Goal: Information Seeking & Learning: Learn about a topic

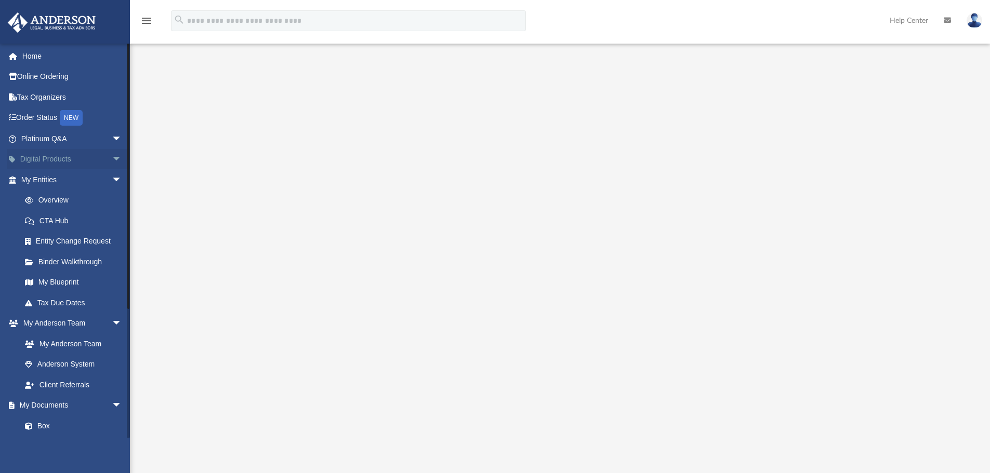
scroll to position [92, 0]
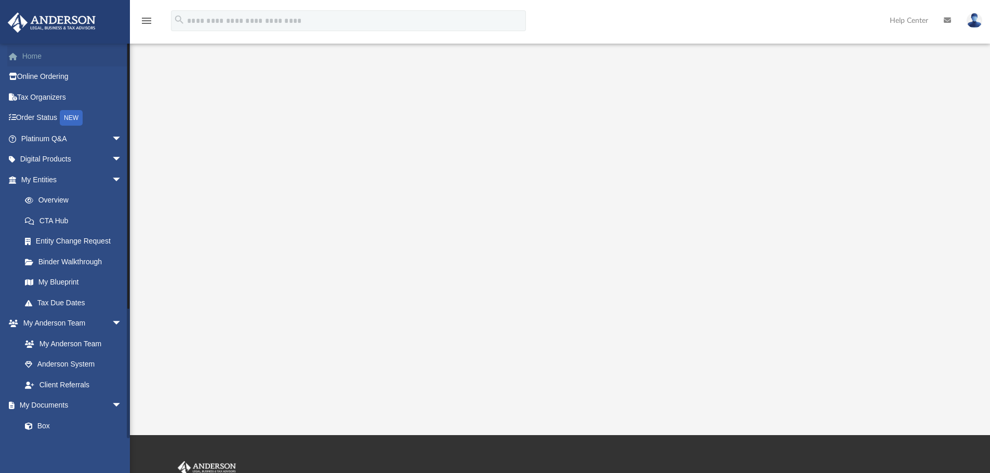
click at [30, 54] on link "Home" at bounding box center [72, 56] width 130 height 21
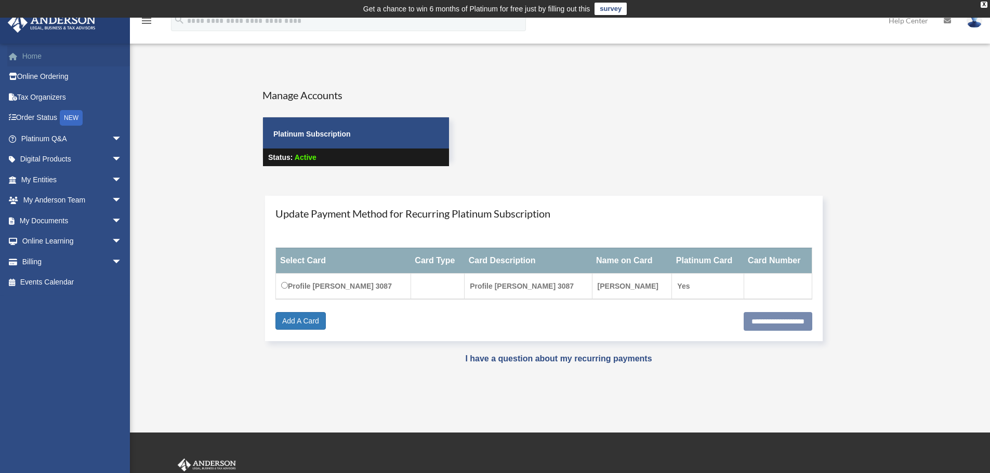
click at [32, 59] on link "Home" at bounding box center [72, 56] width 130 height 21
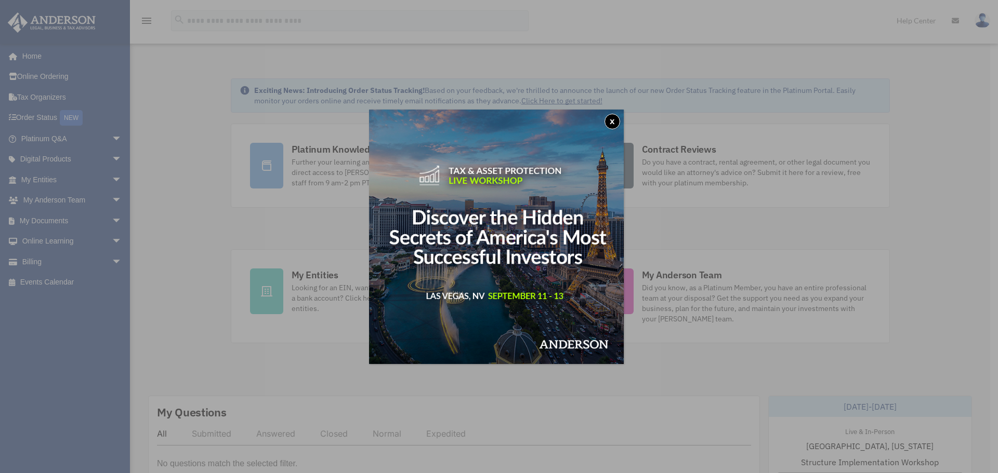
click at [611, 116] on button "x" at bounding box center [612, 122] width 16 height 16
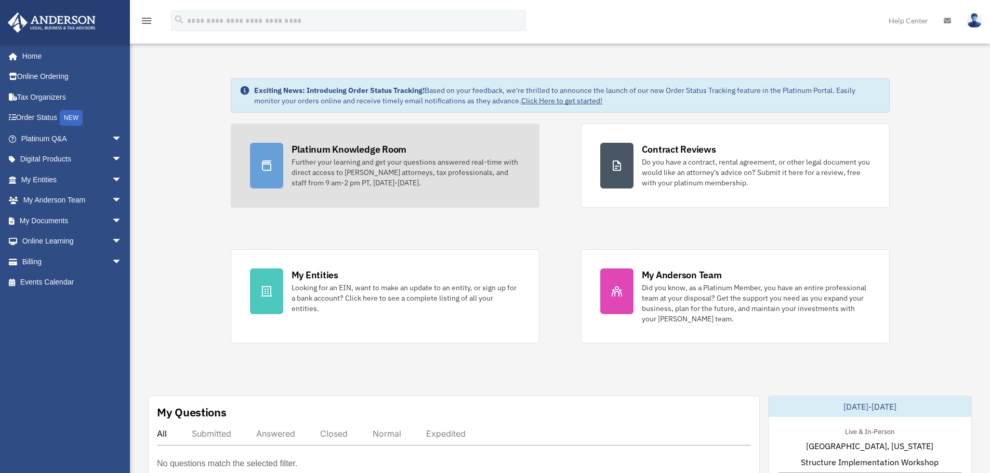
click at [324, 180] on div "Further your learning and get your questions answered real-time with direct acc…" at bounding box center [405, 172] width 229 height 31
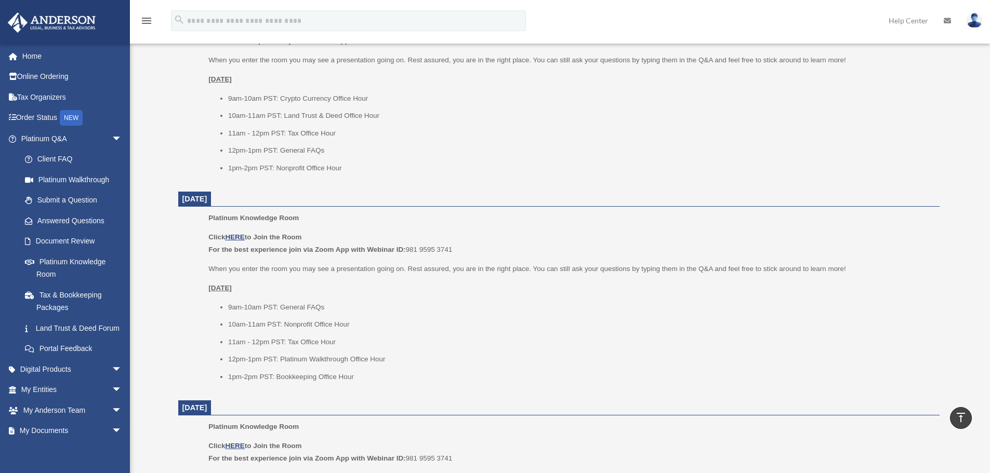
scroll to position [902, 0]
drag, startPoint x: 0, startPoint y: 0, endPoint x: 174, endPoint y: 268, distance: 319.4
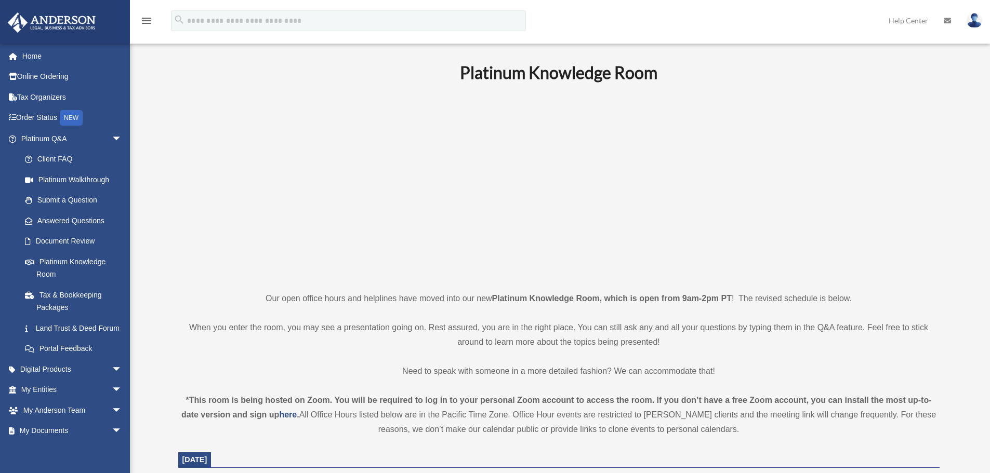
scroll to position [0, 0]
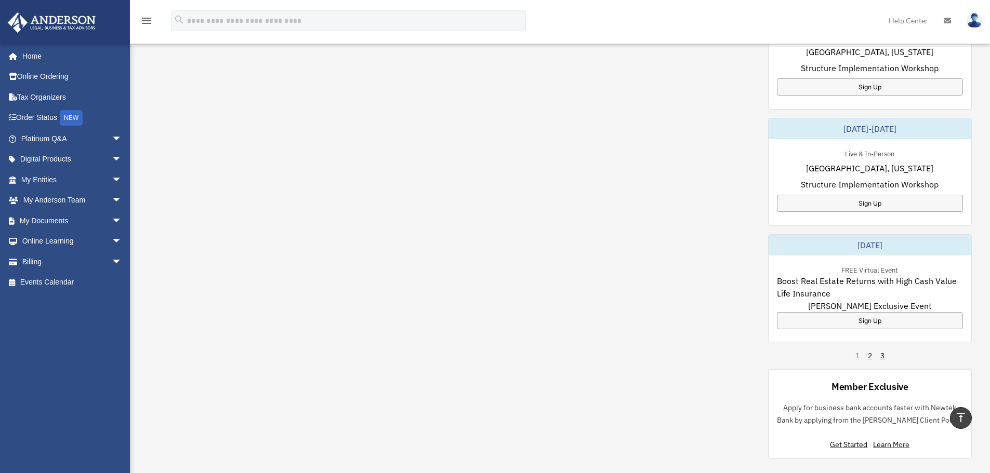
scroll to position [512, 0]
click at [794, 320] on div "Sign Up" at bounding box center [870, 319] width 186 height 17
